Goal: Transaction & Acquisition: Register for event/course

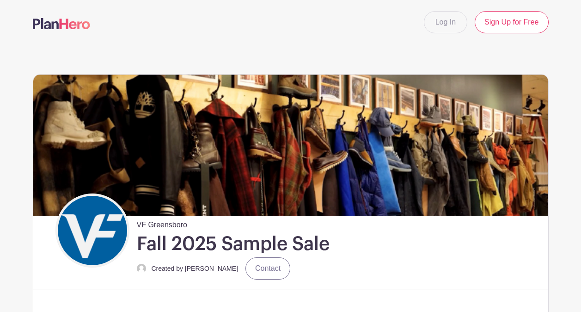
scroll to position [3095, 0]
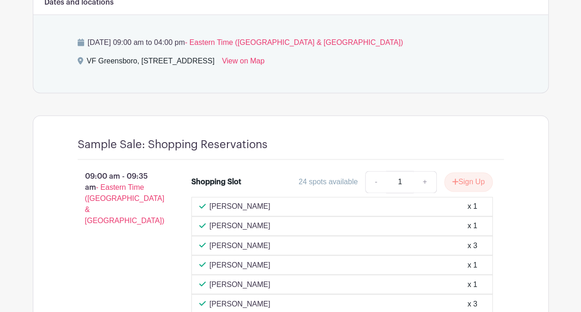
scroll to position [647, 0]
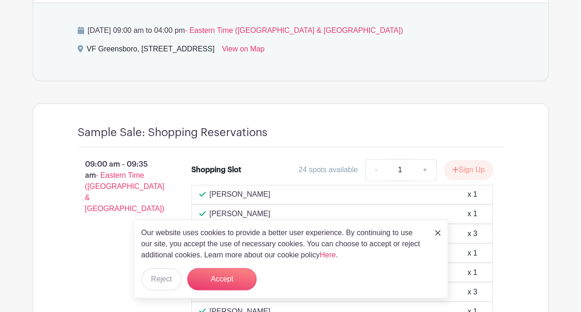
click at [435, 234] on div "Our website uses cookies to provide a better user experience. By continuing to …" at bounding box center [291, 258] width 314 height 79
click at [437, 232] on img at bounding box center [438, 233] width 6 height 6
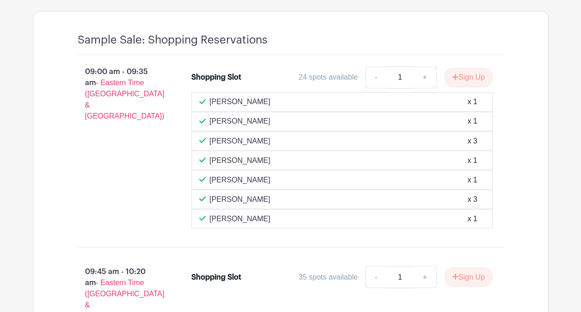
scroll to position [786, 0]
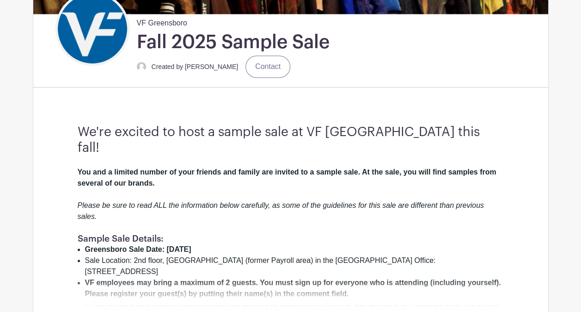
scroll to position [105, 0]
